Goal: Information Seeking & Learning: Learn about a topic

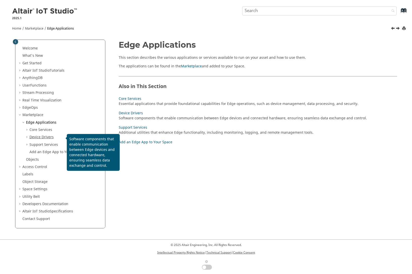
click at [44, 136] on link "Device Drivers" at bounding box center [41, 136] width 24 height 5
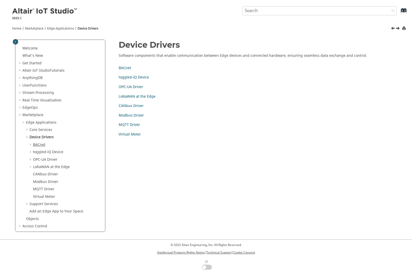
click at [40, 146] on link "BACnet" at bounding box center [39, 144] width 12 height 5
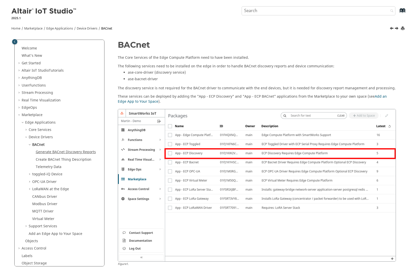
click at [44, 152] on link "Generate BACnet Discovery Reports" at bounding box center [66, 151] width 60 height 5
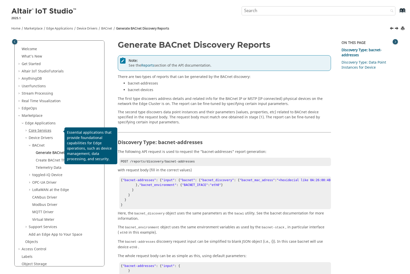
click at [44, 131] on link "Core Services" at bounding box center [40, 130] width 23 height 5
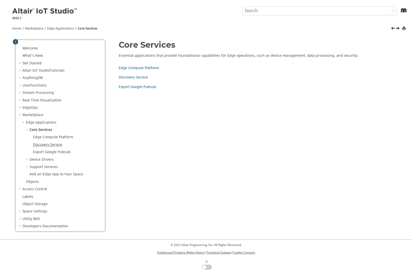
click at [44, 144] on link "Discovery Service" at bounding box center [47, 144] width 29 height 5
